Goal: Information Seeking & Learning: Learn about a topic

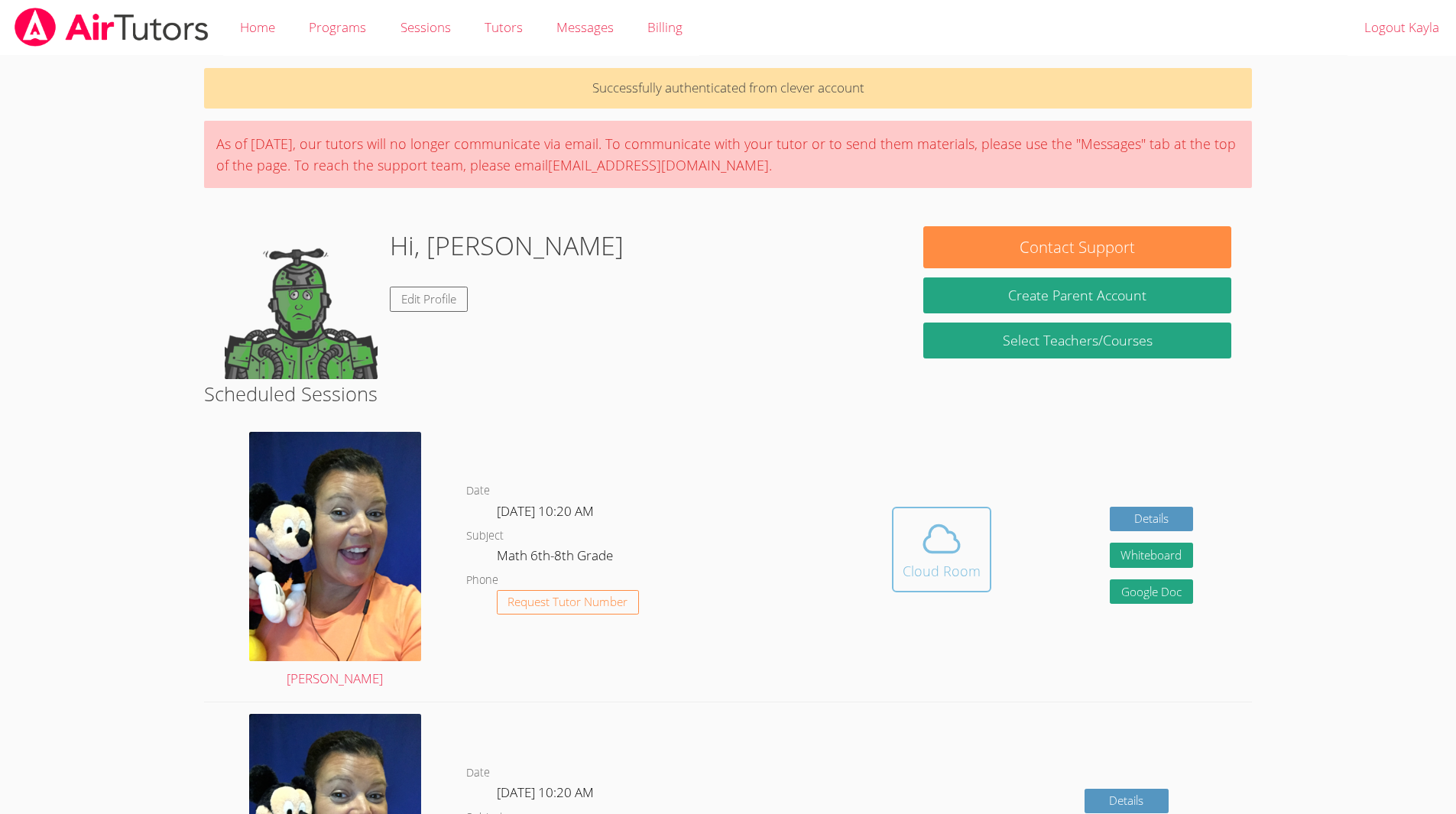
click at [941, 524] on button "Cloud Room" at bounding box center [941, 549] width 99 height 85
click at [926, 547] on icon at bounding box center [942, 539] width 43 height 43
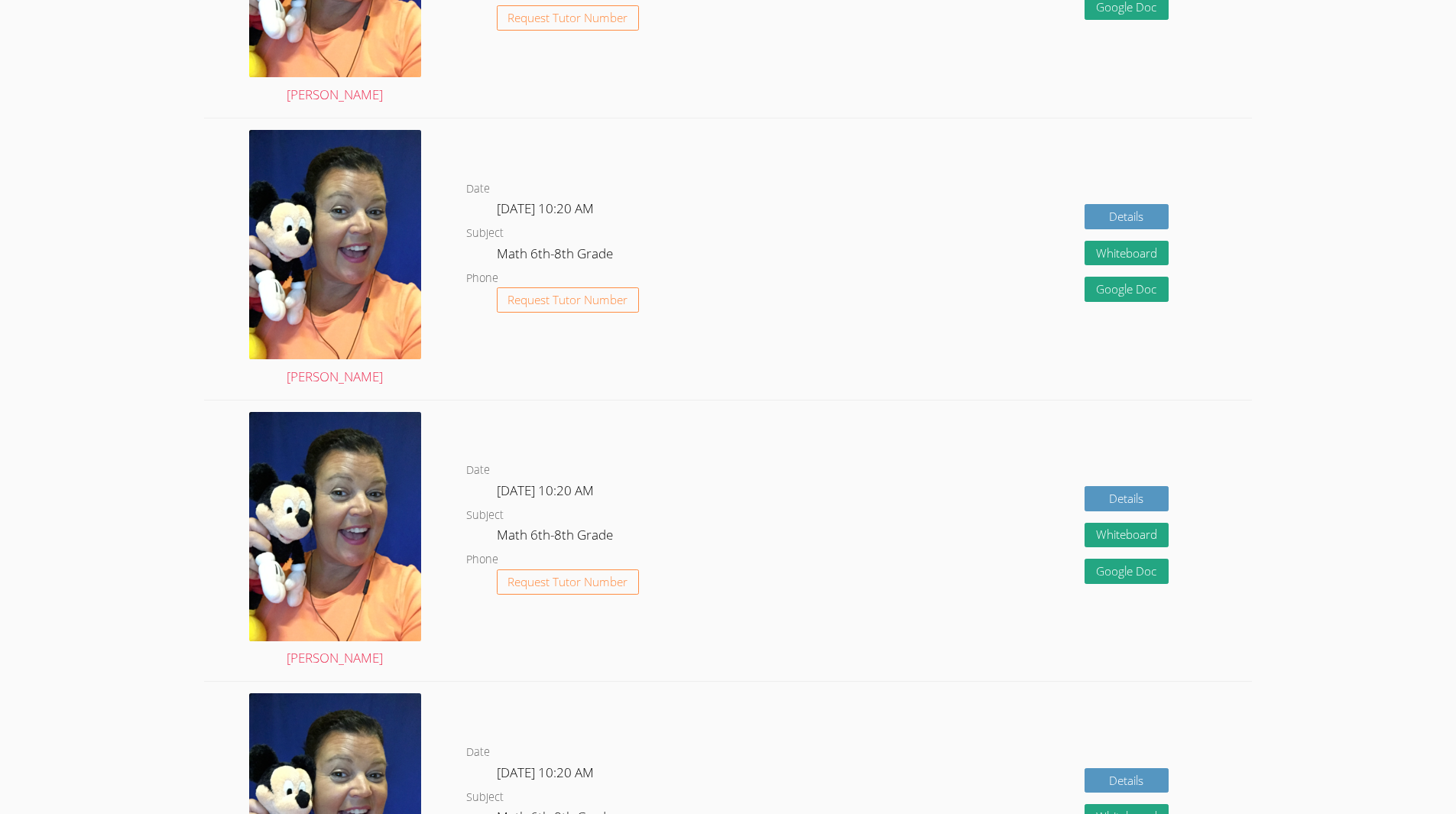
scroll to position [945, 0]
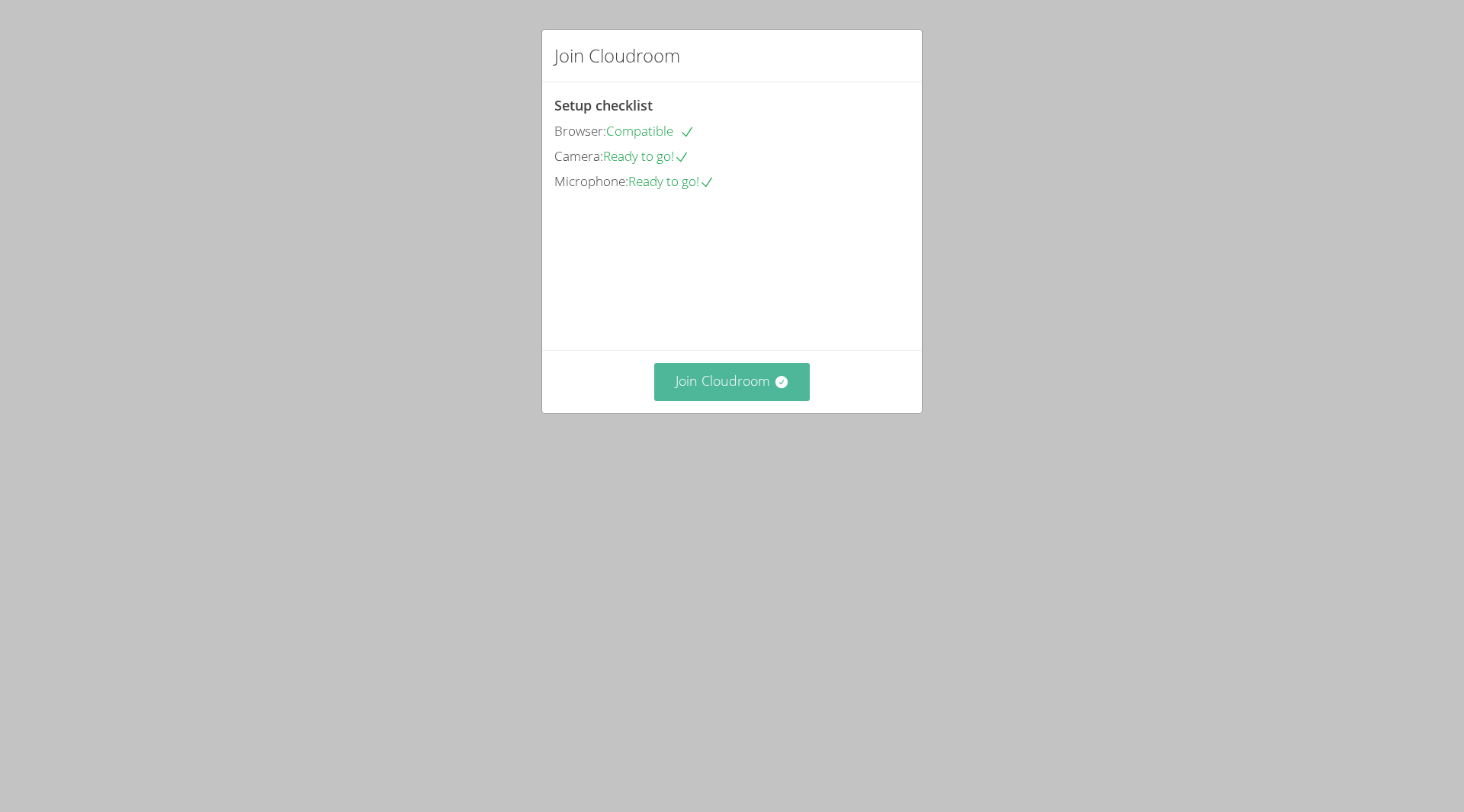
click at [764, 400] on button "Join Cloudroom" at bounding box center [731, 381] width 156 height 37
click at [715, 400] on button "Join Cloudroom" at bounding box center [731, 381] width 156 height 37
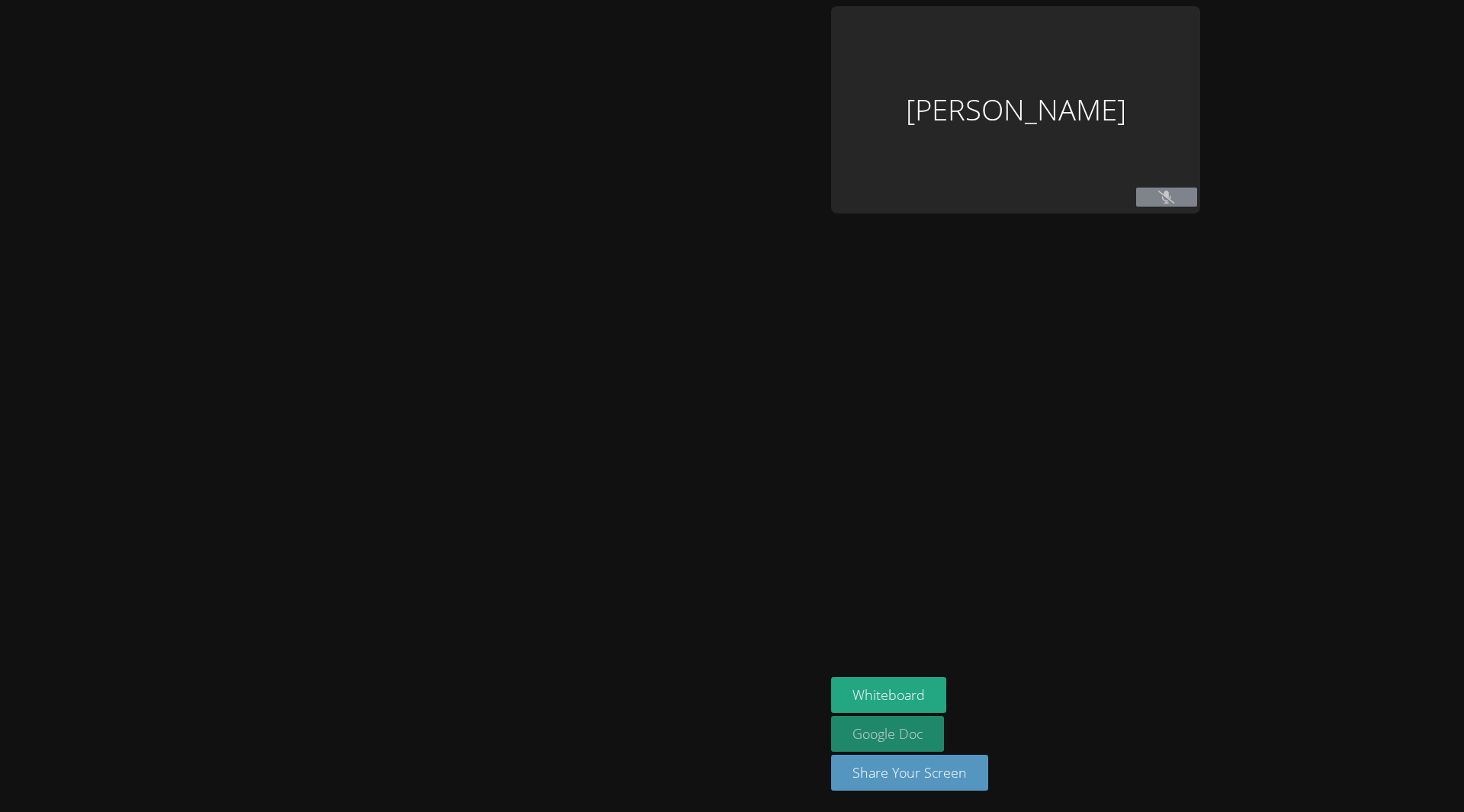
click at [906, 716] on link "Google Doc" at bounding box center [887, 733] width 113 height 36
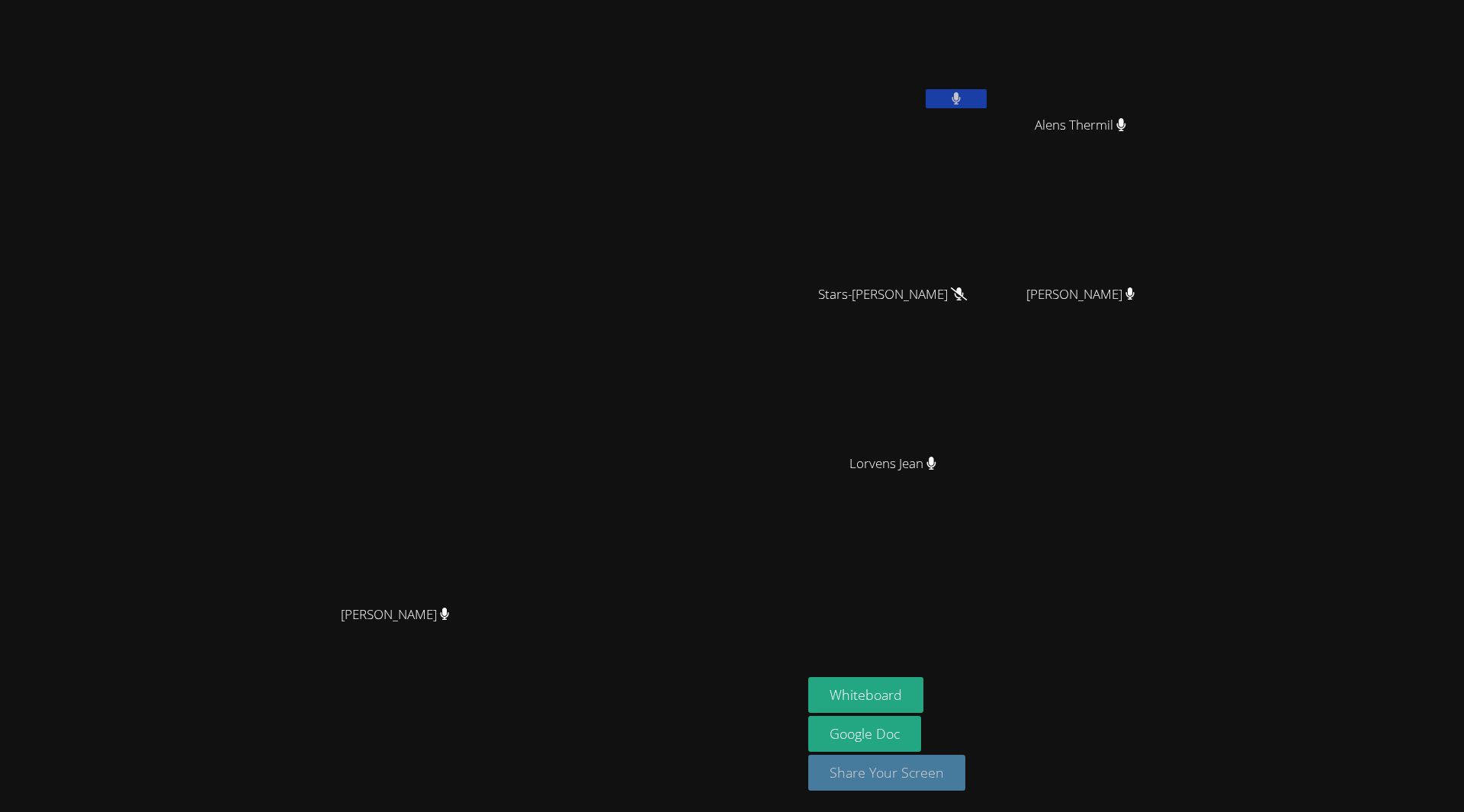
click at [965, 788] on button "Share Your Screen" at bounding box center [887, 772] width 157 height 36
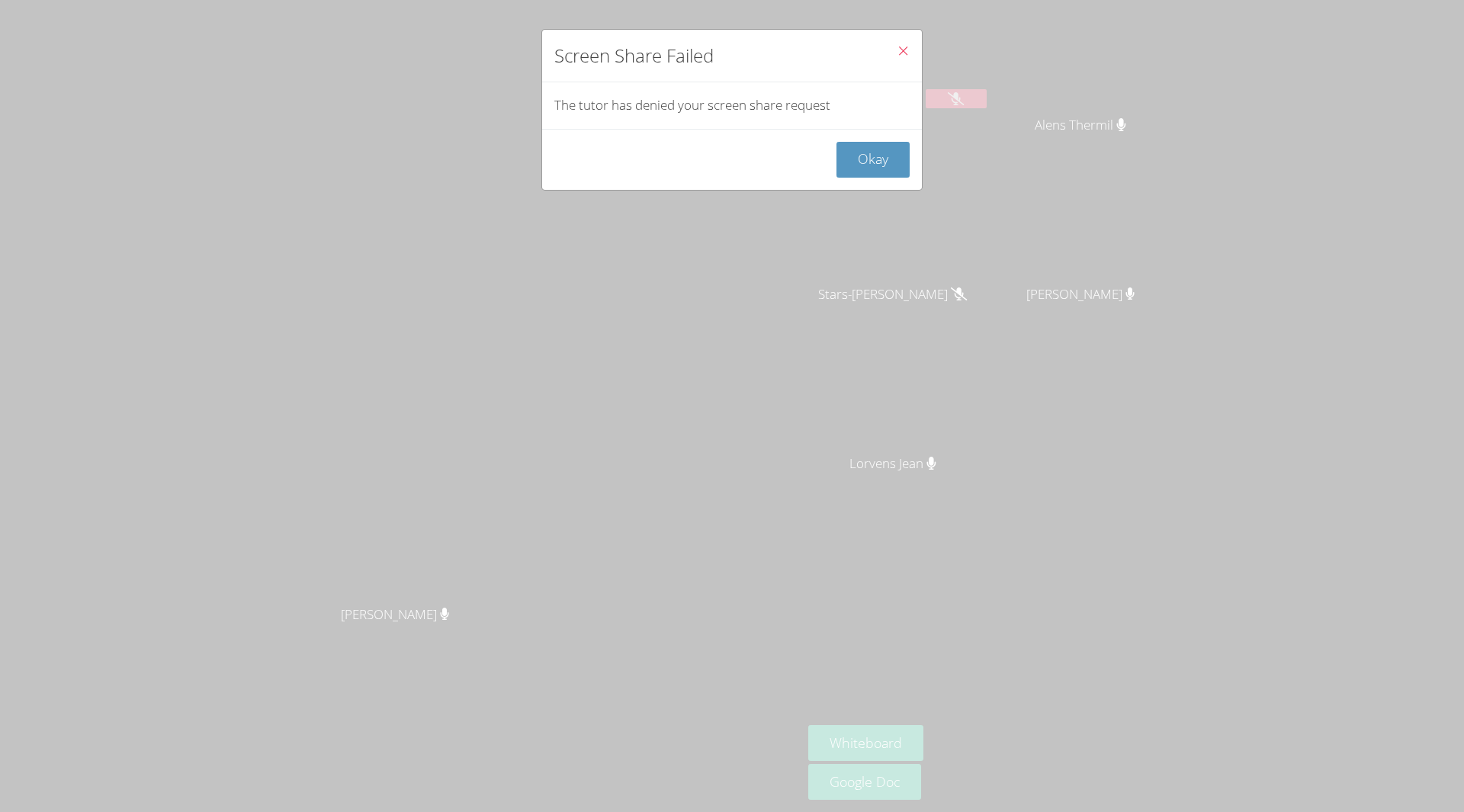
click at [891, 39] on button "Close" at bounding box center [903, 52] width 37 height 46
click at [864, 152] on button "Okay" at bounding box center [872, 160] width 73 height 36
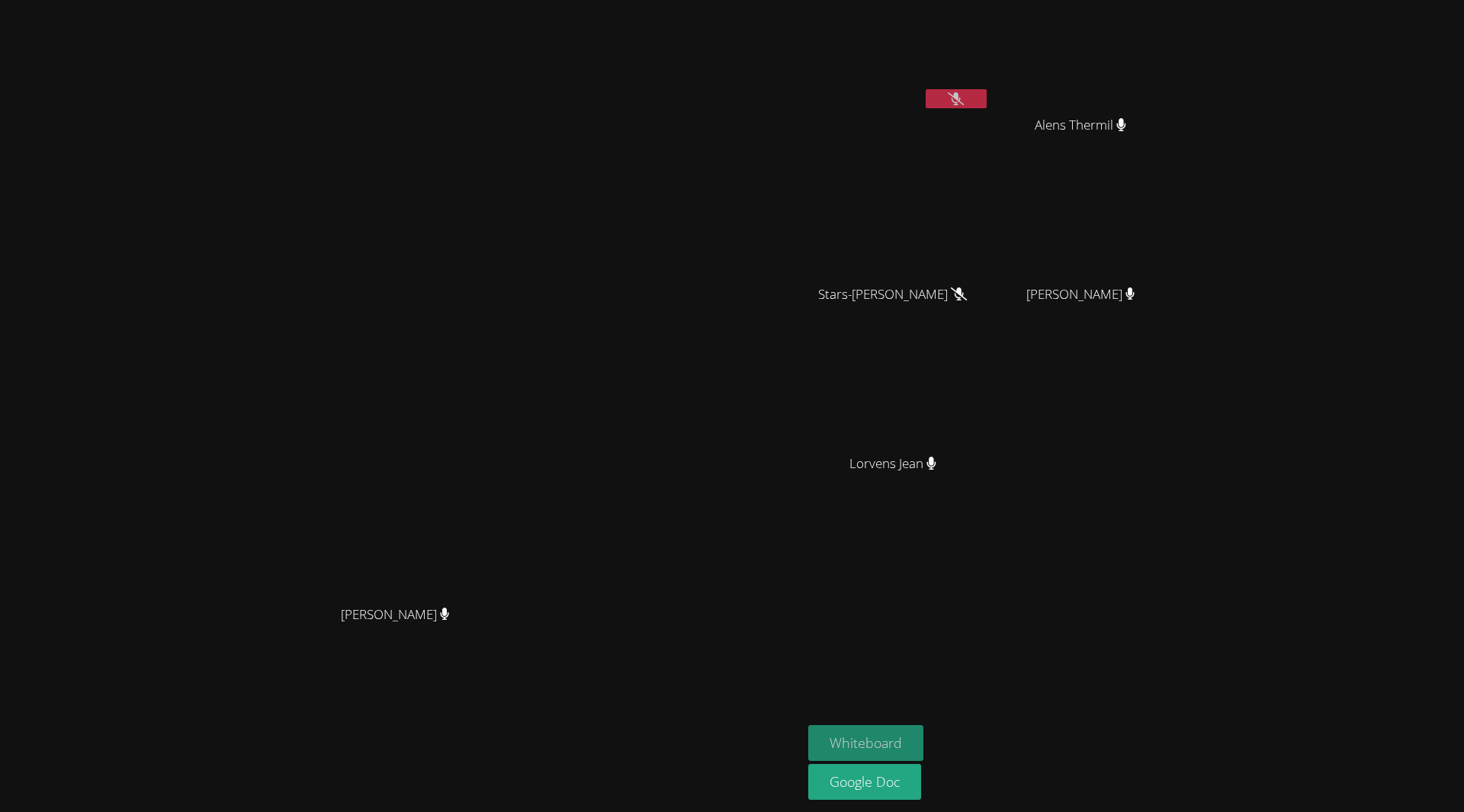
click at [923, 740] on button "Whiteboard" at bounding box center [865, 742] width 115 height 36
click at [987, 100] on button at bounding box center [955, 98] width 61 height 19
click at [990, 67] on video at bounding box center [899, 57] width 181 height 102
click at [987, 98] on button at bounding box center [955, 98] width 61 height 19
click at [987, 105] on button at bounding box center [955, 98] width 61 height 19
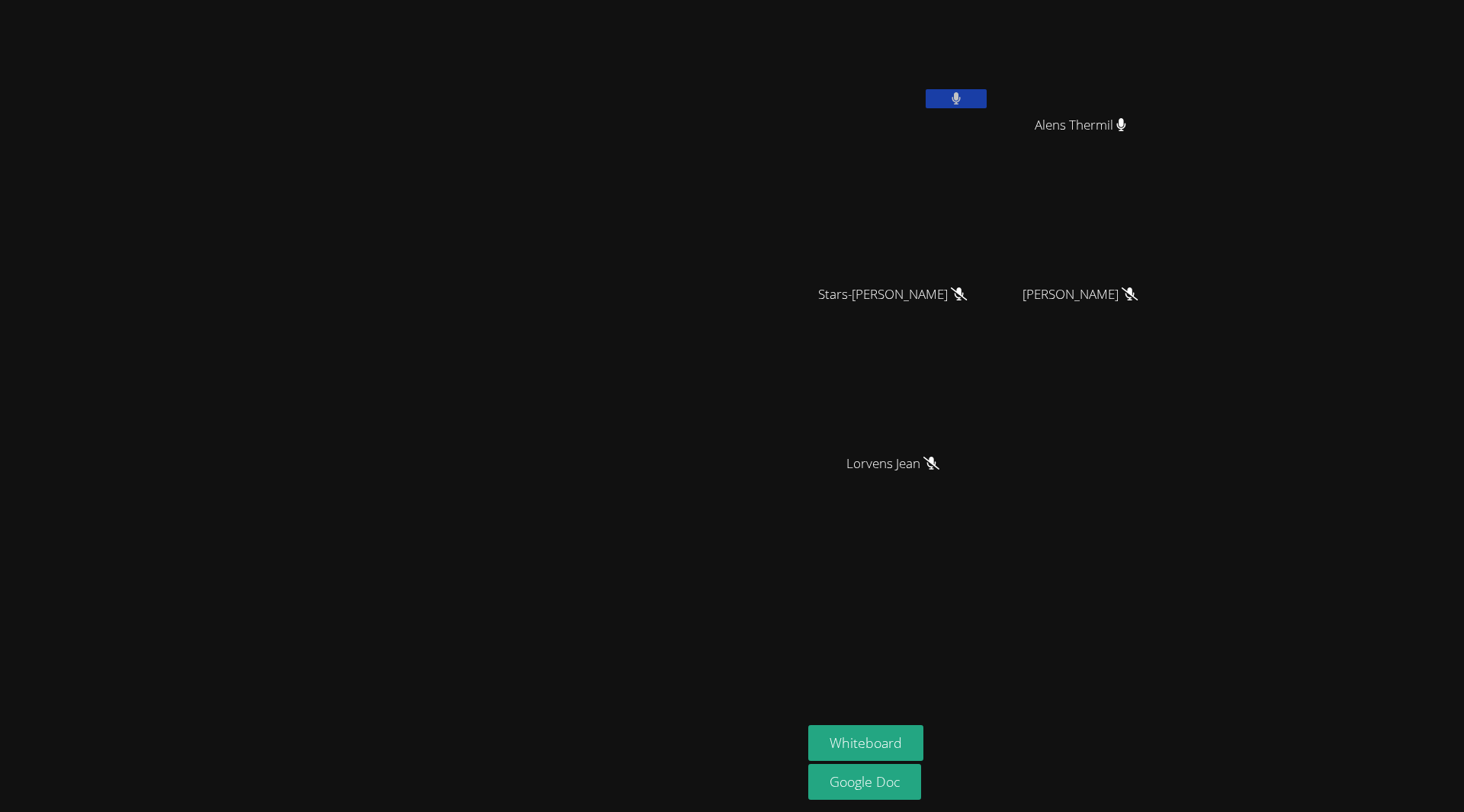
click at [987, 96] on button at bounding box center [955, 98] width 61 height 19
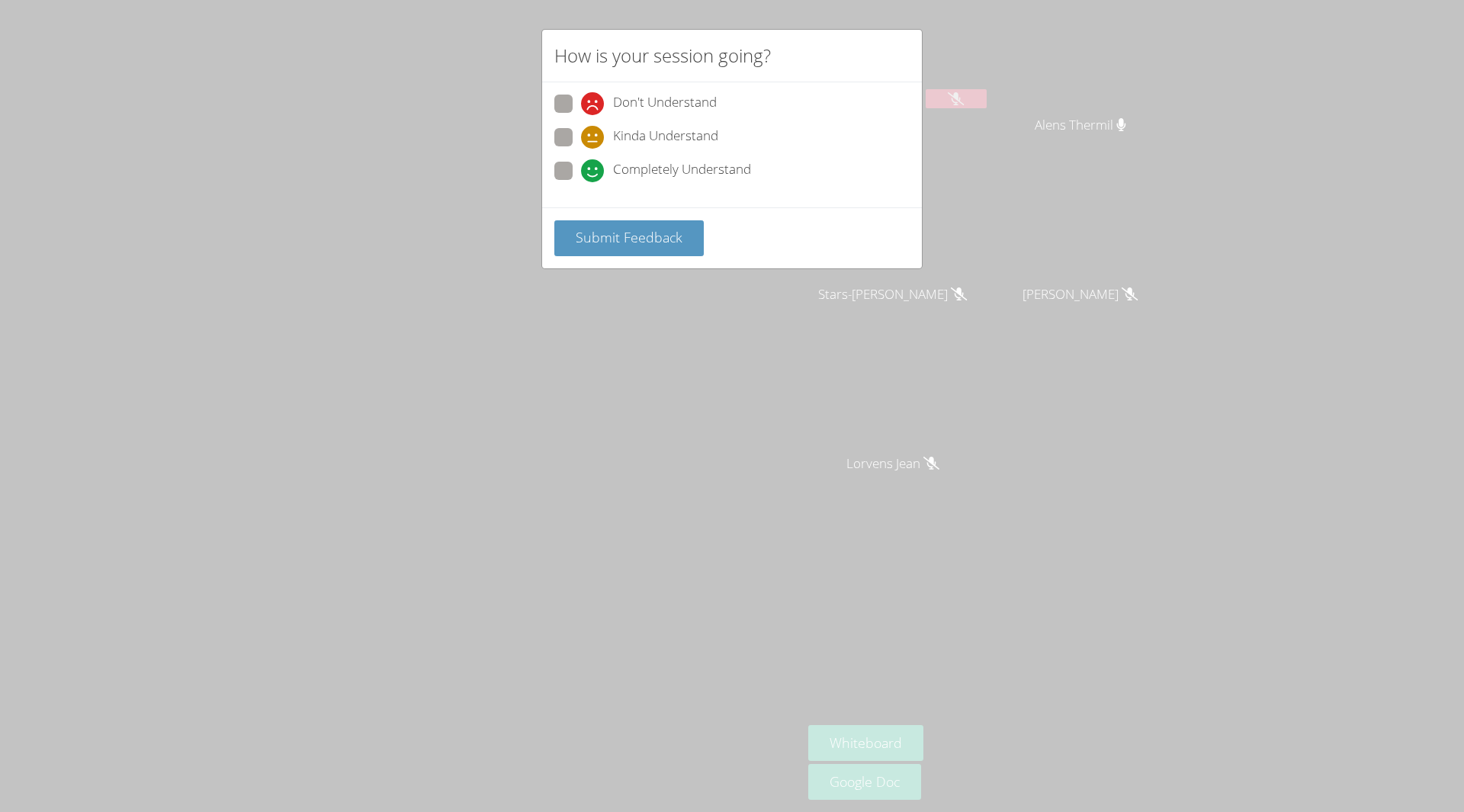
click at [646, 166] on span "Completely Understand" at bounding box center [681, 170] width 138 height 23
click at [594, 166] on input "Completely Understand" at bounding box center [587, 167] width 13 height 13
radio input "true"
click at [650, 220] on button "Submit Feedback" at bounding box center [629, 238] width 149 height 36
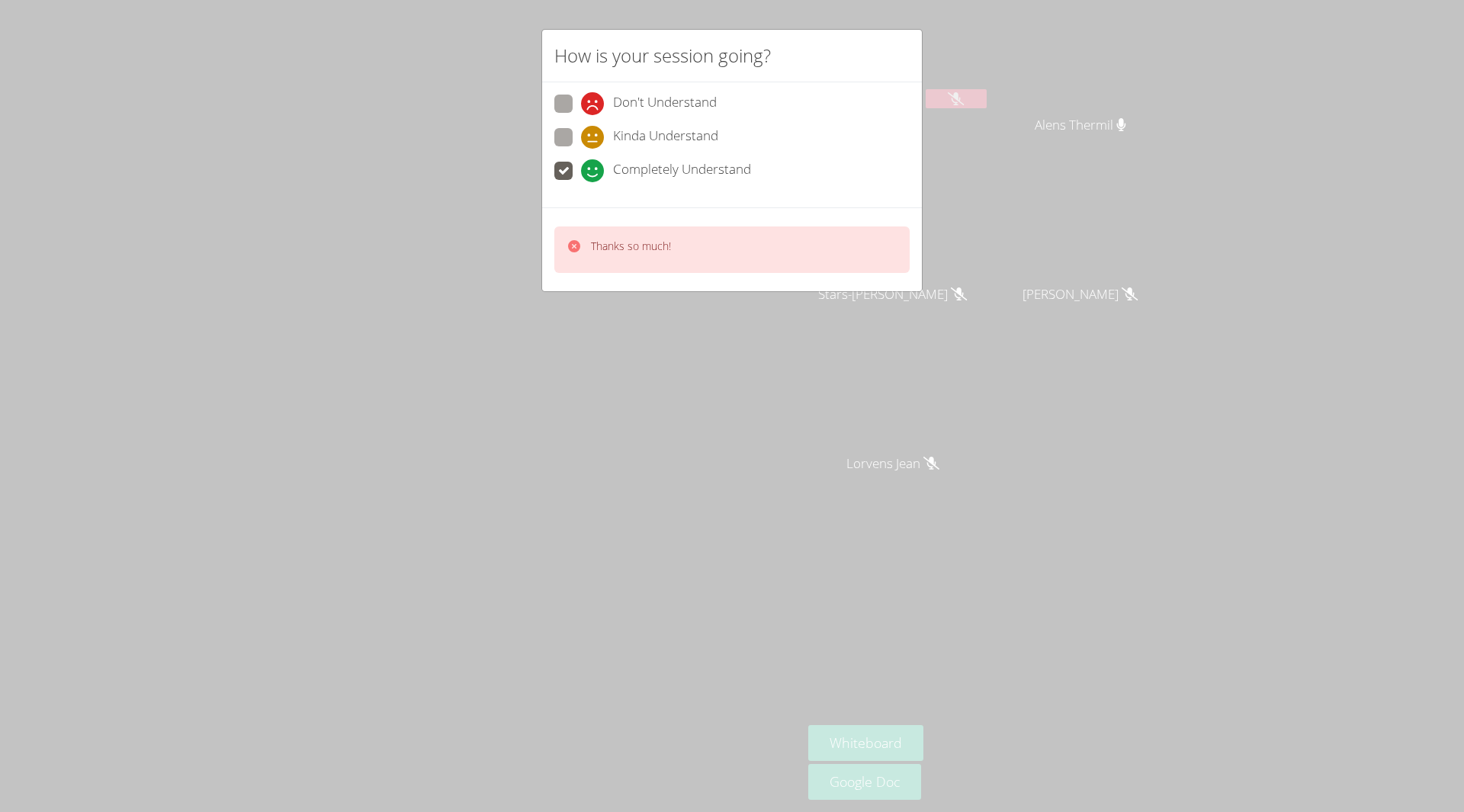
click at [654, 99] on span "Don't Understand" at bounding box center [664, 103] width 104 height 23
click at [594, 99] on input "Don't Understand" at bounding box center [587, 100] width 13 height 13
radio input "true"
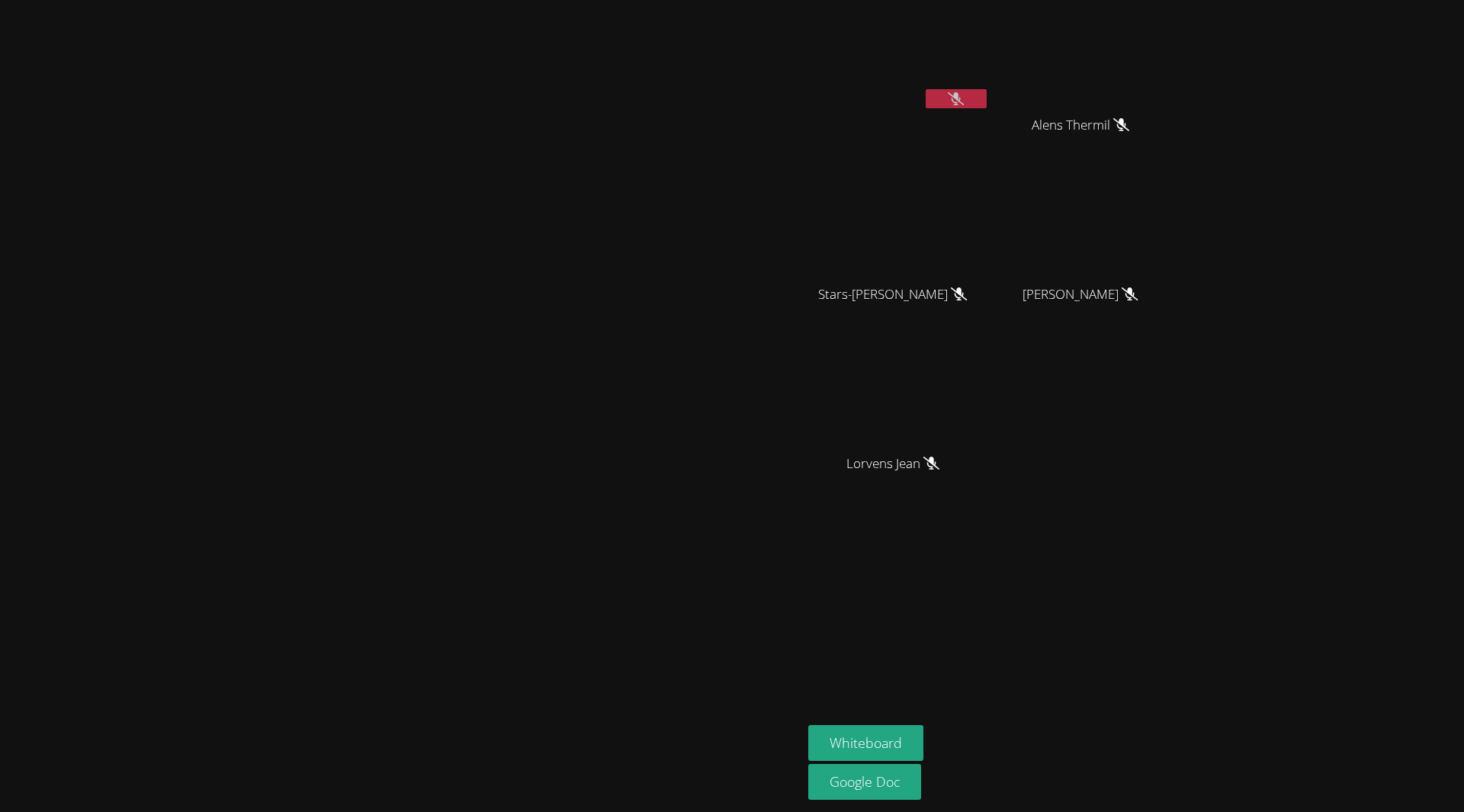
click at [987, 92] on button at bounding box center [955, 98] width 61 height 19
click at [987, 89] on button at bounding box center [955, 98] width 61 height 19
click at [963, 92] on icon at bounding box center [955, 98] width 16 height 13
click at [960, 96] on icon at bounding box center [955, 98] width 9 height 13
click at [990, 76] on video at bounding box center [899, 57] width 181 height 102
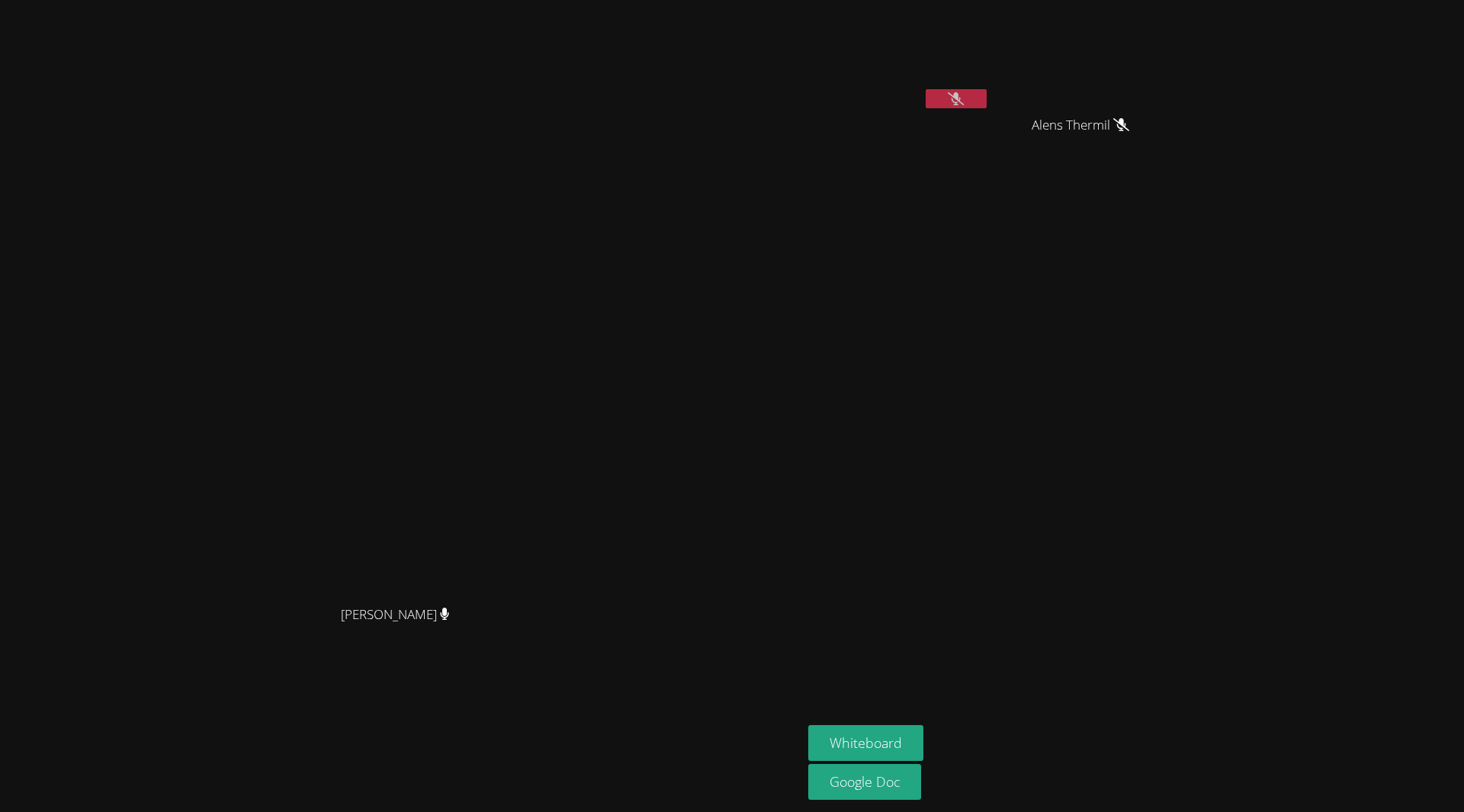
click at [963, 105] on icon at bounding box center [955, 98] width 16 height 13
